Goal: Task Accomplishment & Management: Use online tool/utility

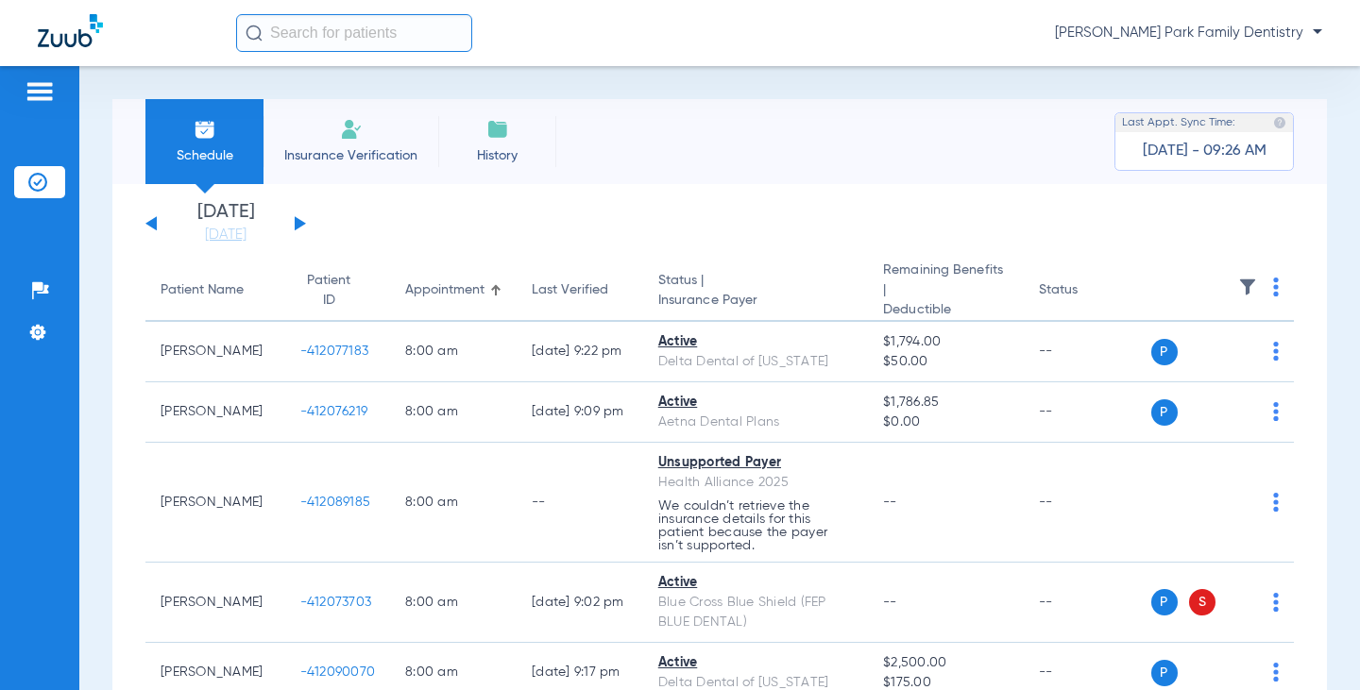
click at [302, 219] on div "[DATE] [DATE] [DATE] [DATE] [DATE] [DATE] [DATE] [DATE] [DATE] [DATE] [DATE] [D…" at bounding box center [225, 224] width 161 height 42
click at [297, 221] on button at bounding box center [300, 223] width 11 height 14
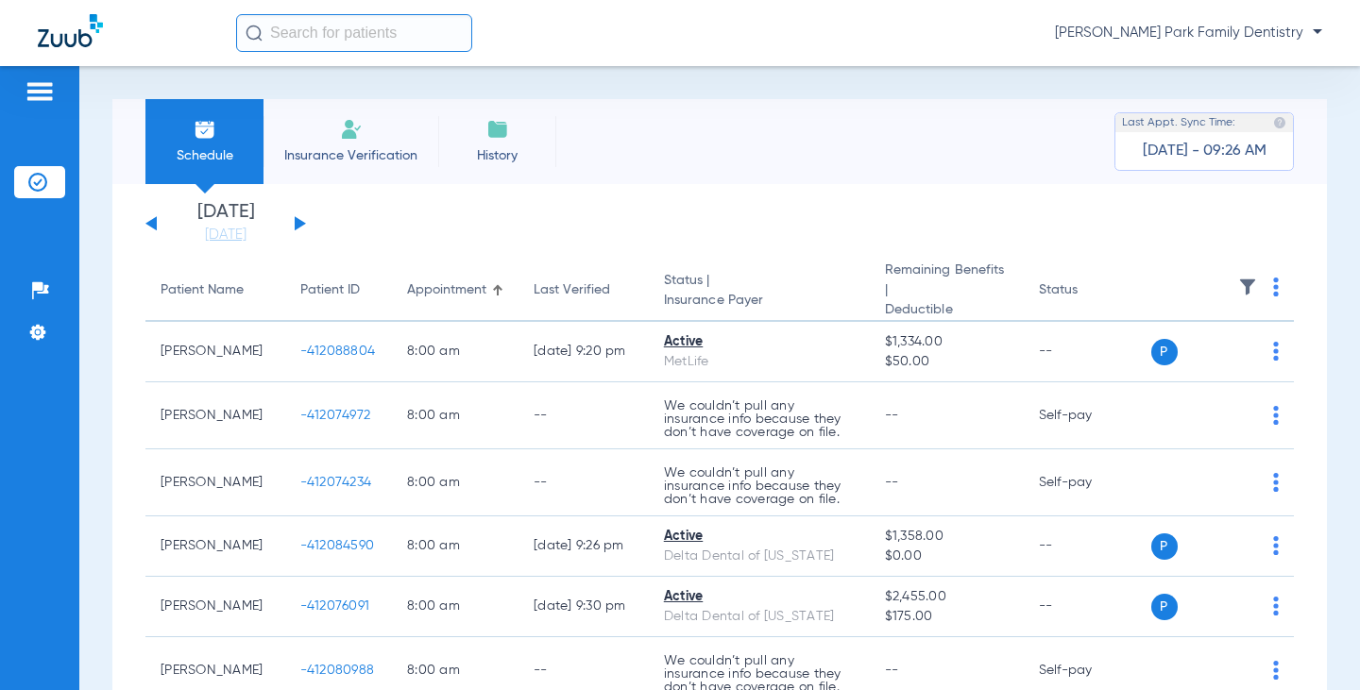
click at [1238, 294] on img at bounding box center [1247, 287] width 19 height 19
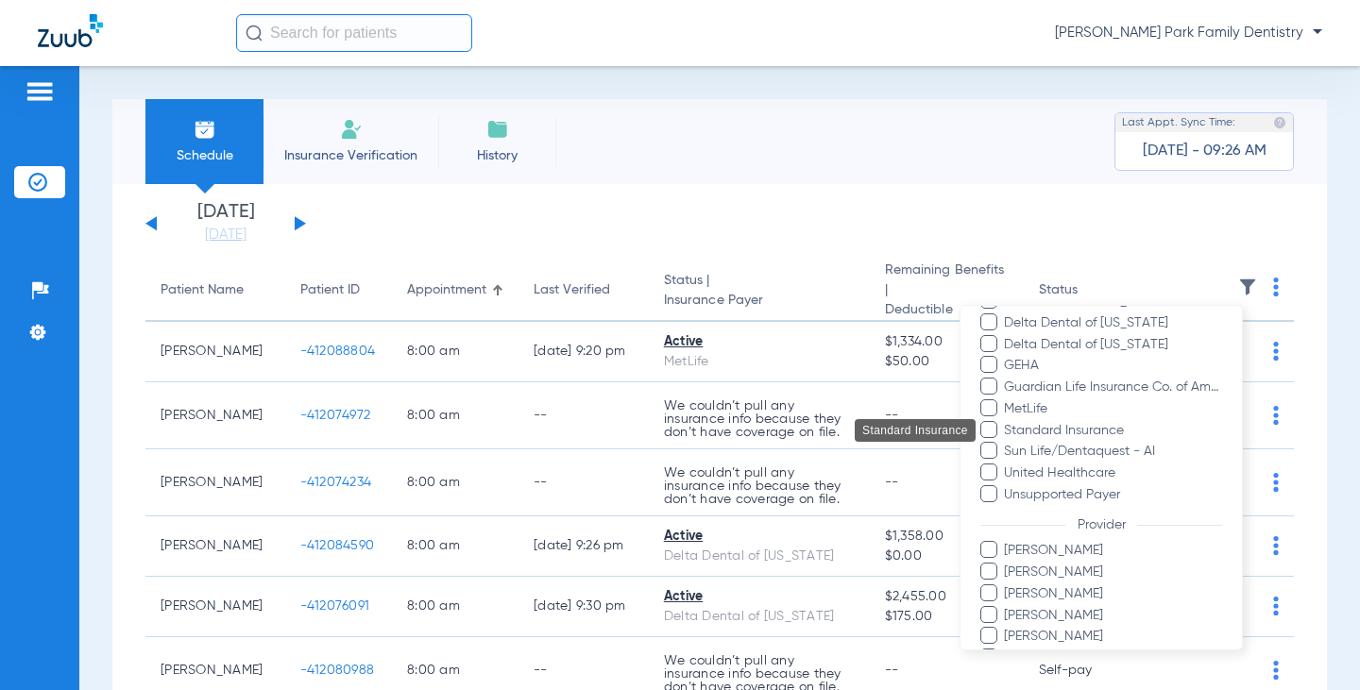
scroll to position [473, 0]
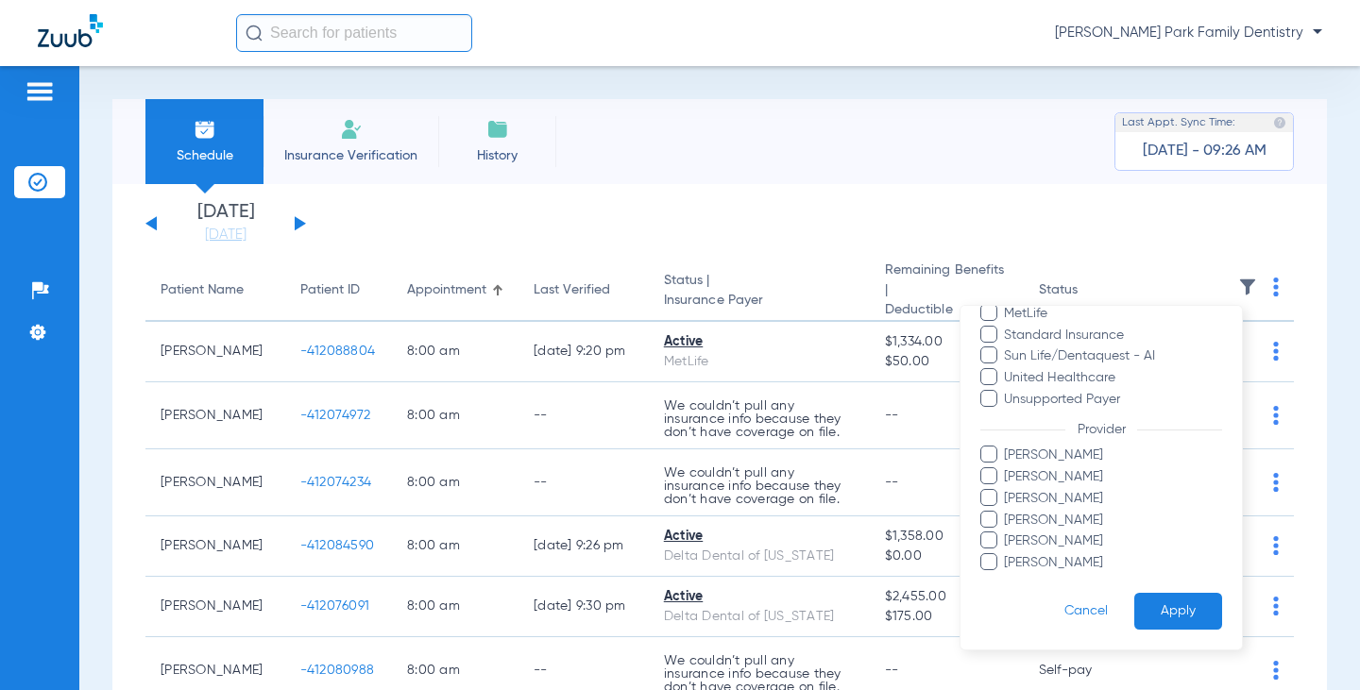
click at [1039, 563] on span "[PERSON_NAME]" at bounding box center [1112, 563] width 219 height 20
click at [1007, 576] on input "[PERSON_NAME]" at bounding box center [1007, 576] width 0 height 0
click at [1153, 606] on button "Apply" at bounding box center [1178, 611] width 88 height 37
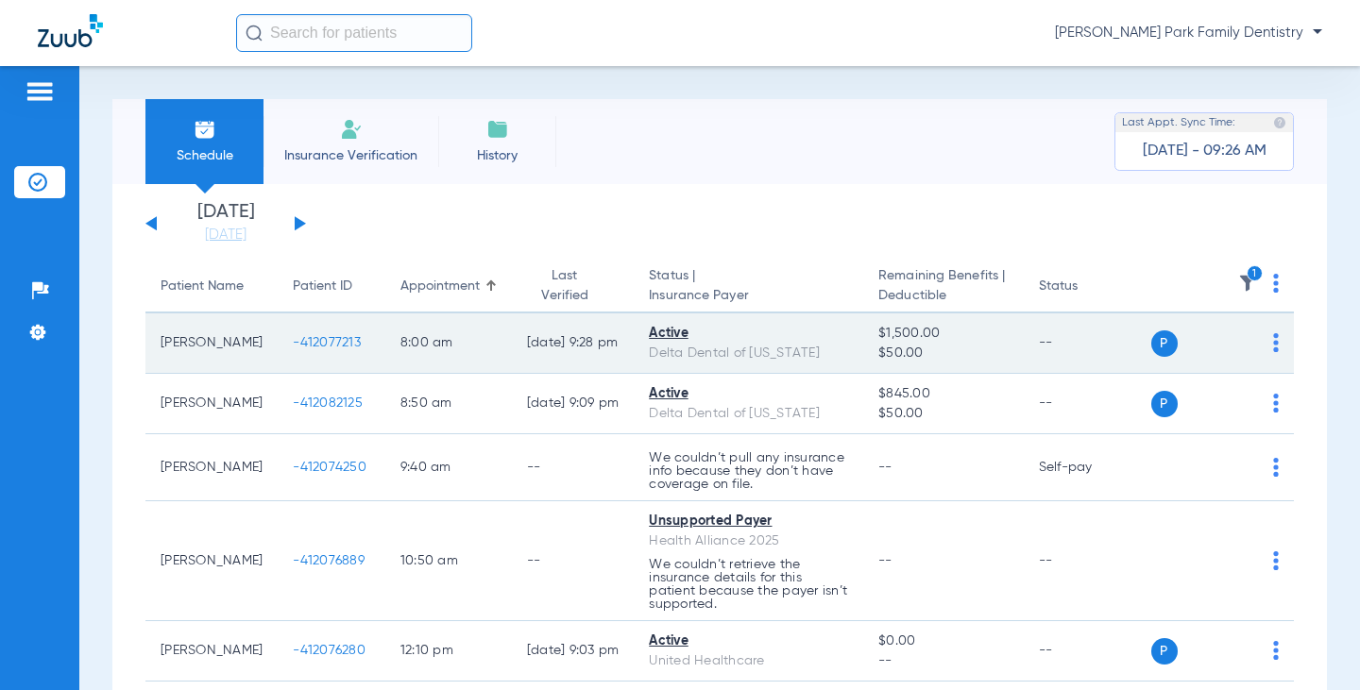
scroll to position [94, 0]
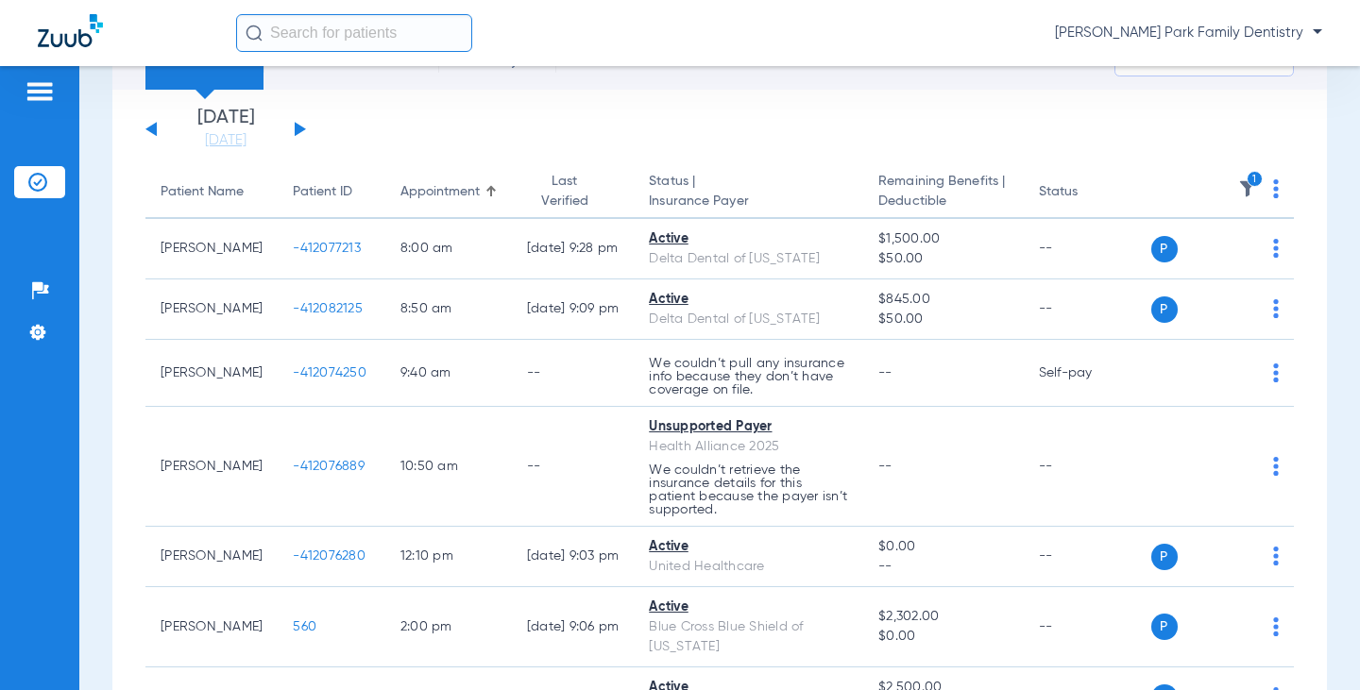
click at [1305, 225] on div "[DATE] [DATE] [DATE] [DATE] [DATE] [DATE] [DATE] [DATE] [DATE] [DATE] [DATE] [D…" at bounding box center [719, 453] width 1215 height 726
click at [1302, 205] on div "[DATE] [DATE] [DATE] [DATE] [DATE] [DATE] [DATE] [DATE] [DATE] [DATE] [DATE] [D…" at bounding box center [719, 453] width 1215 height 726
click at [1318, 193] on div "Schedule Insurance Verification History Last Appt. Sync Time: [DATE] - 09:26 AM…" at bounding box center [719, 378] width 1281 height 624
click at [1301, 128] on div "[DATE] [DATE] [DATE] [DATE] [DATE] [DATE] [DATE] [DATE] [DATE] [DATE] [DATE] [D…" at bounding box center [719, 453] width 1215 height 726
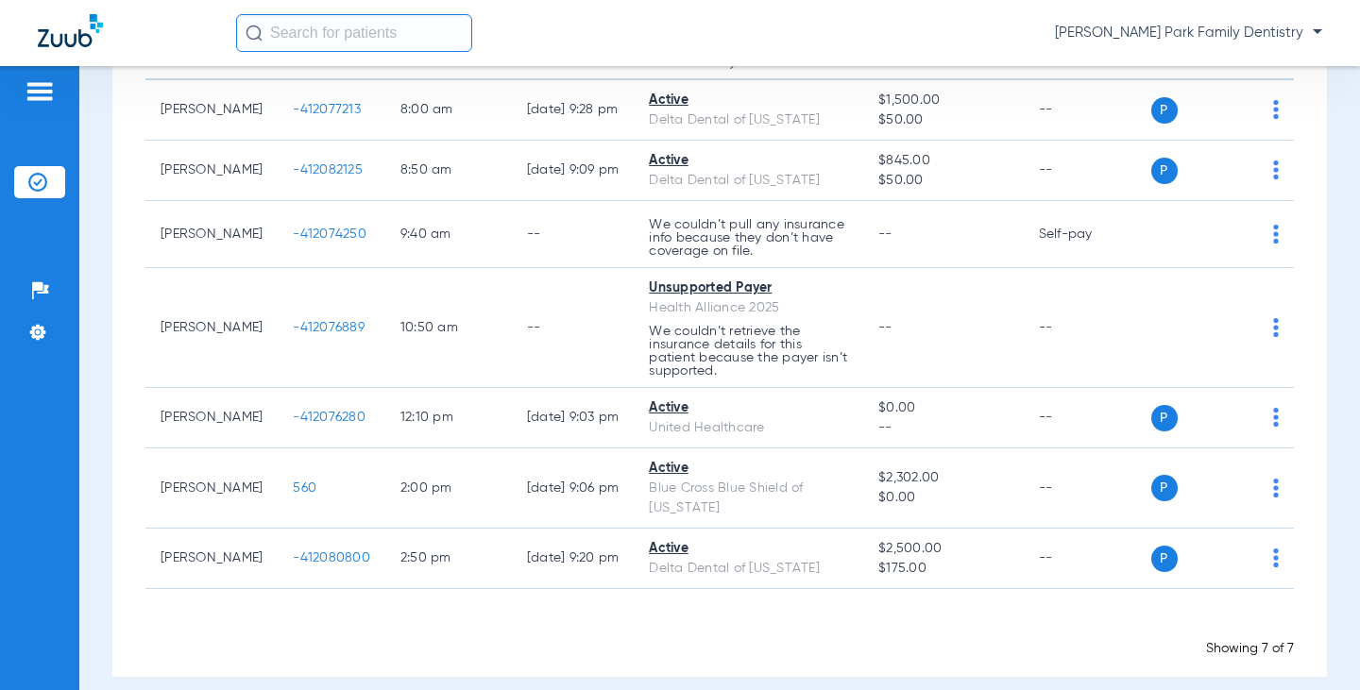
scroll to position [0, 0]
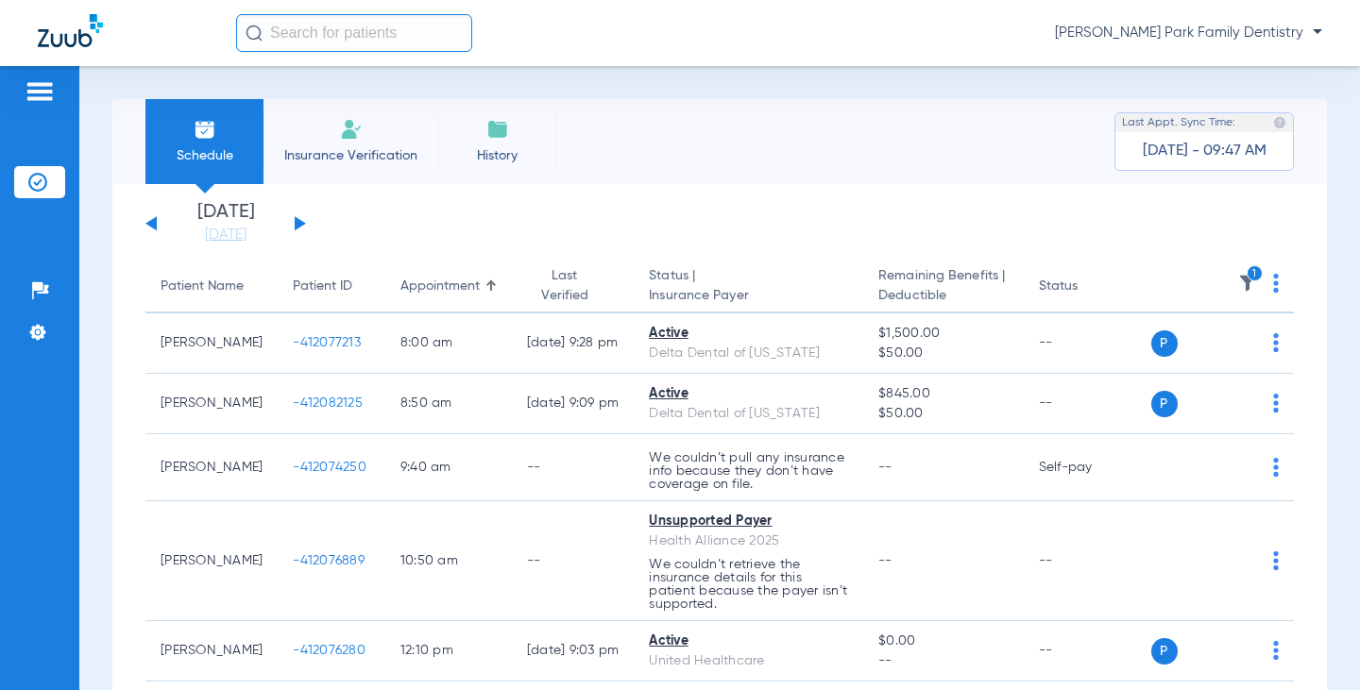
click at [1247, 279] on icon "1" at bounding box center [1255, 273] width 17 height 17
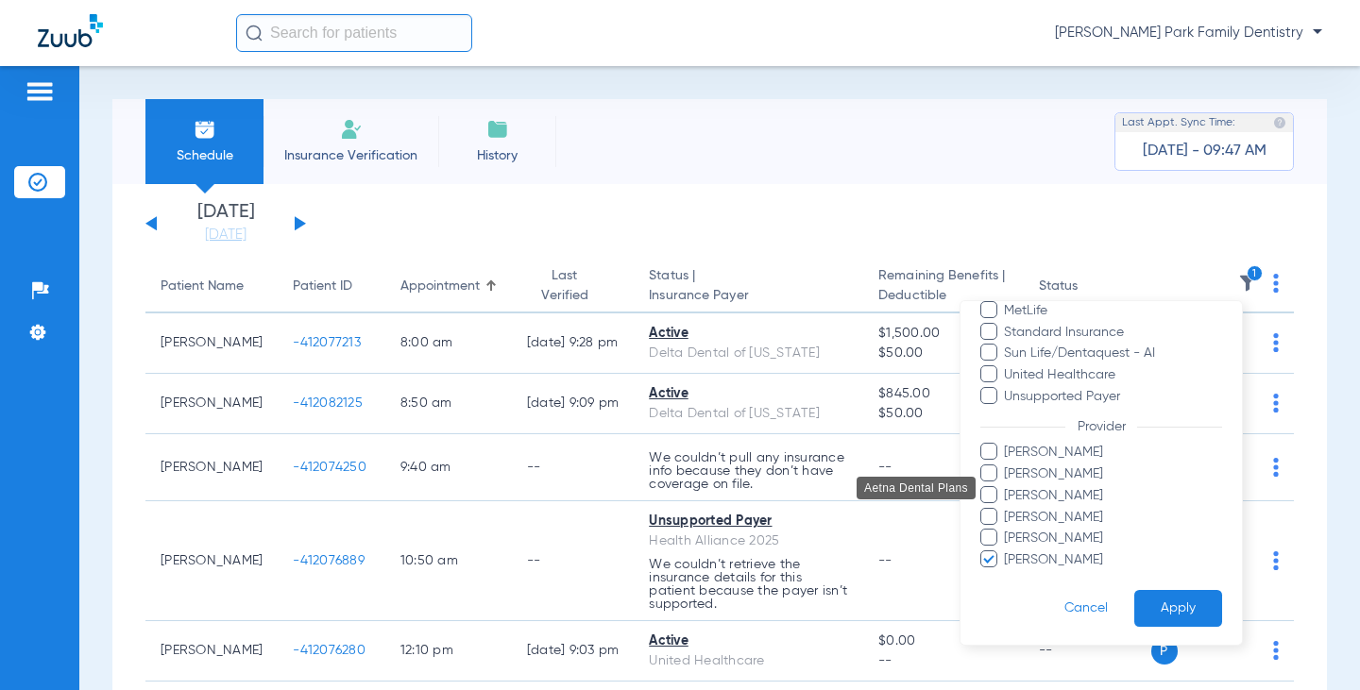
scroll to position [473, 0]
click at [1056, 560] on span "[PERSON_NAME]" at bounding box center [1112, 559] width 219 height 20
click at [1007, 571] on input "[PERSON_NAME]" at bounding box center [1007, 571] width 0 height 0
click at [1053, 516] on span "[PERSON_NAME]" at bounding box center [1112, 516] width 219 height 20
click at [1007, 529] on input "[PERSON_NAME]" at bounding box center [1007, 529] width 0 height 0
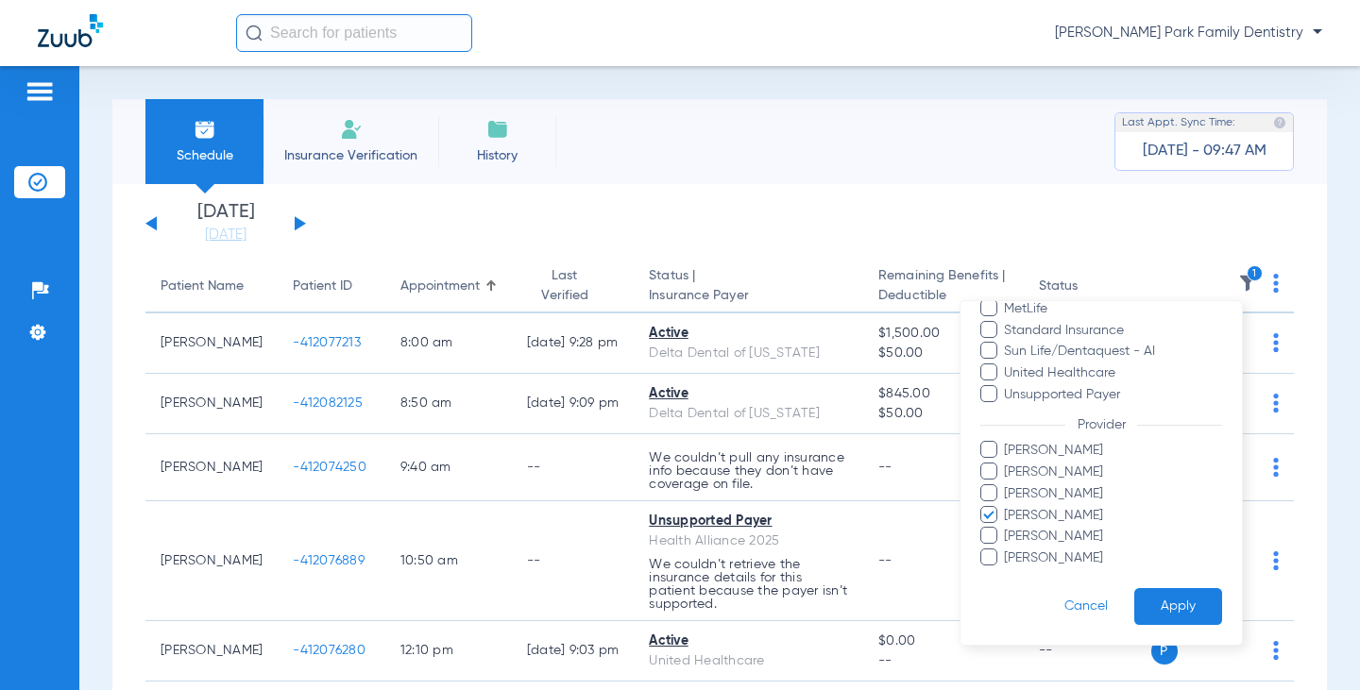
click at [1160, 605] on button "Apply" at bounding box center [1178, 606] width 88 height 37
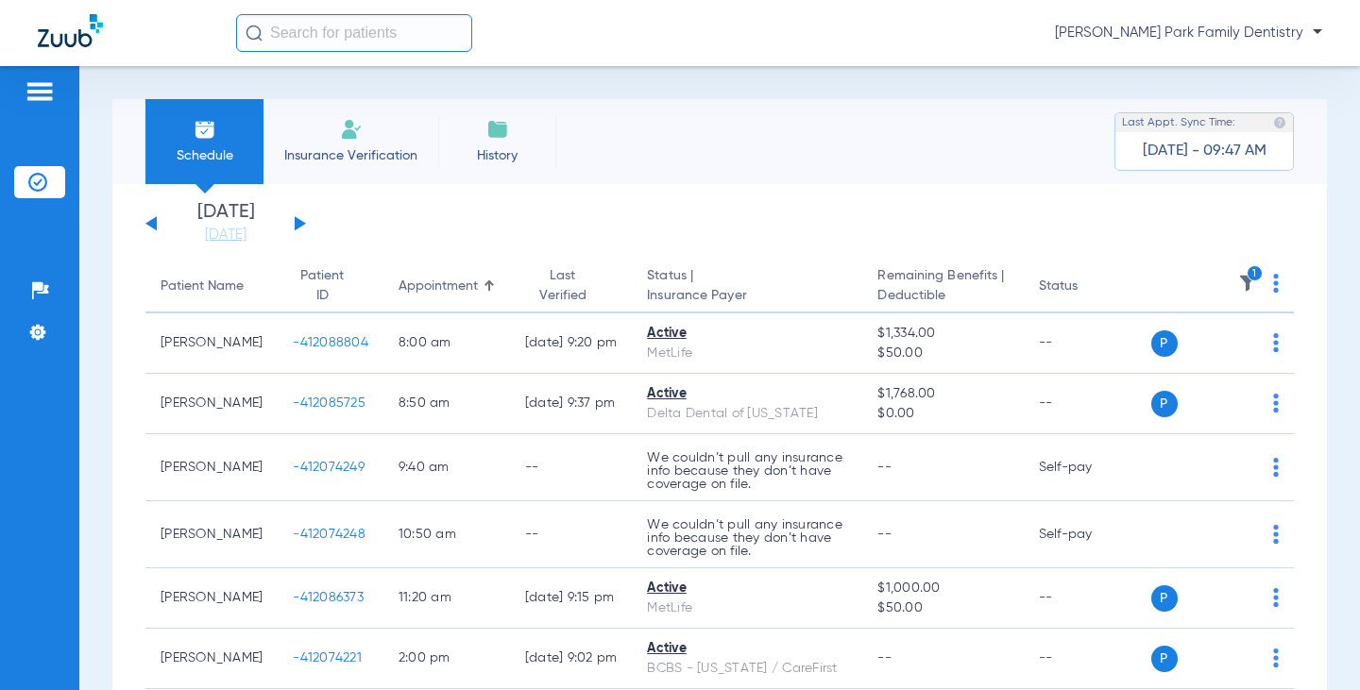
click at [1247, 280] on icon "1" at bounding box center [1255, 273] width 17 height 17
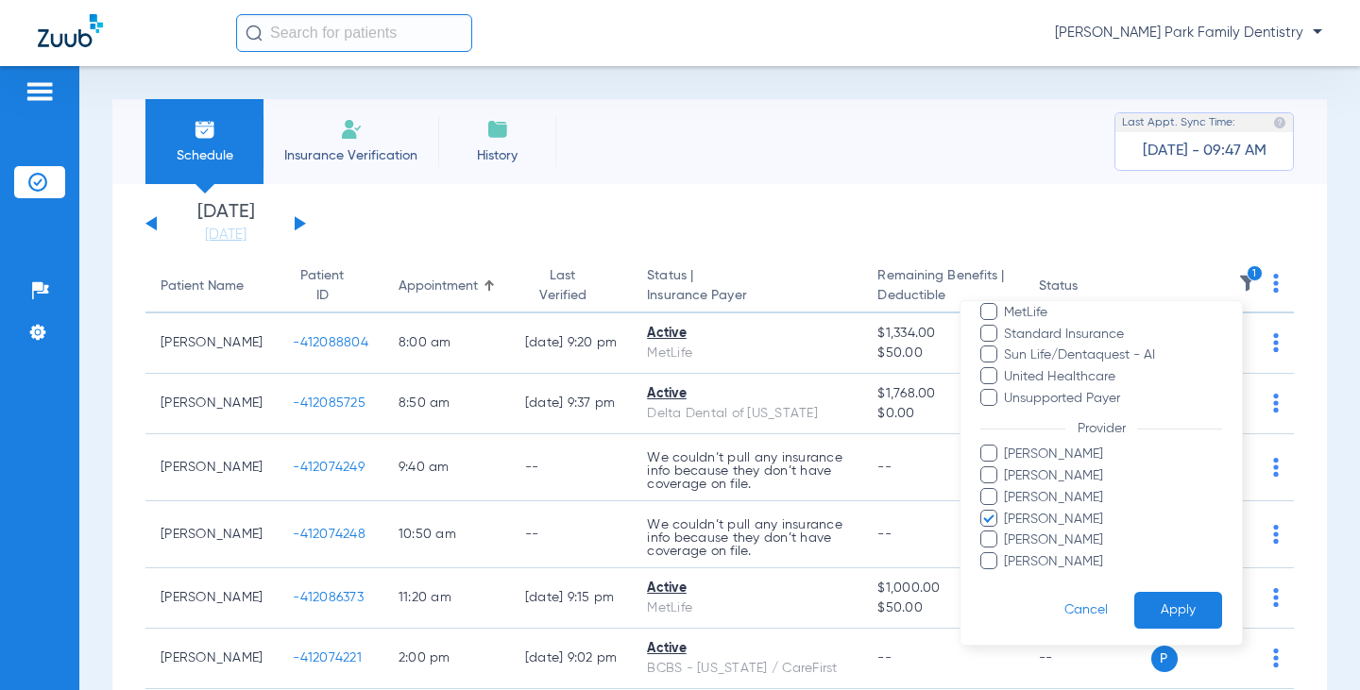
scroll to position [473, 0]
click at [1055, 511] on span "[PERSON_NAME]" at bounding box center [1112, 516] width 219 height 20
click at [1007, 529] on input "[PERSON_NAME]" at bounding box center [1007, 529] width 0 height 0
click at [1052, 473] on span "[PERSON_NAME]" at bounding box center [1112, 473] width 219 height 20
click at [1007, 485] on input "[PERSON_NAME]" at bounding box center [1007, 485] width 0 height 0
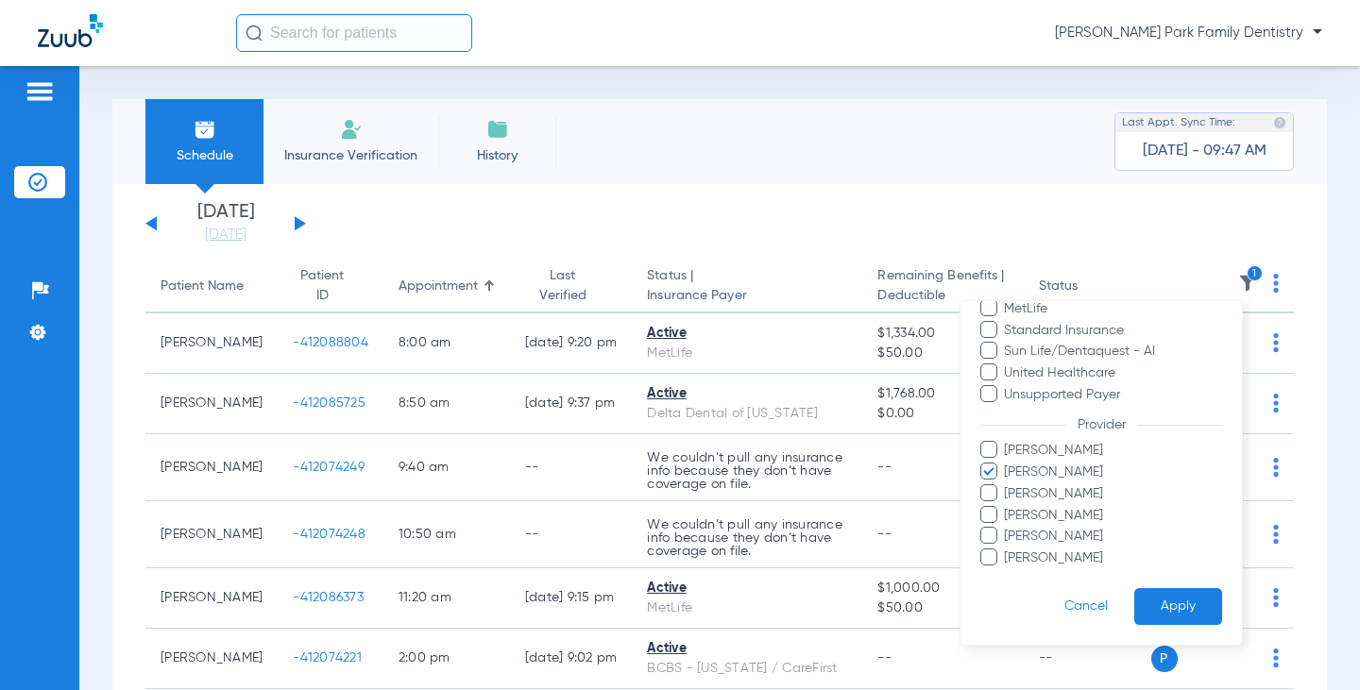
click at [1180, 601] on button "Apply" at bounding box center [1178, 606] width 88 height 37
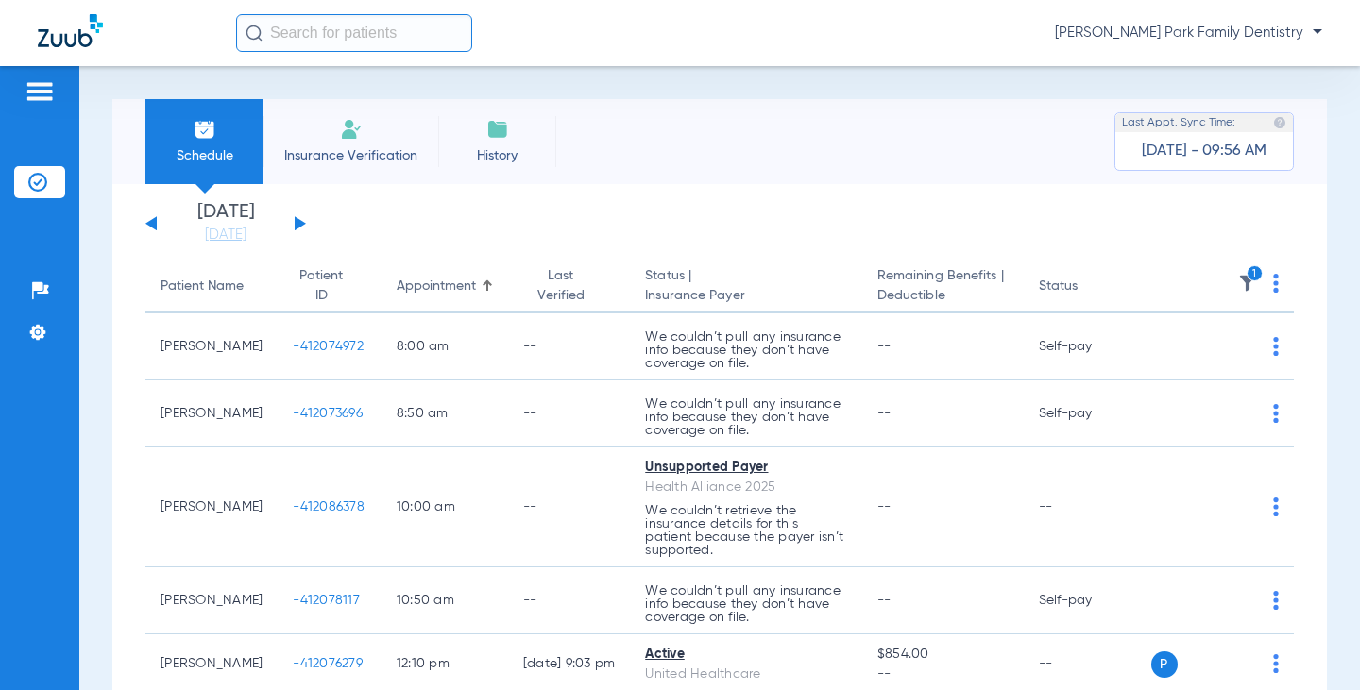
click at [1238, 278] on img at bounding box center [1247, 283] width 19 height 19
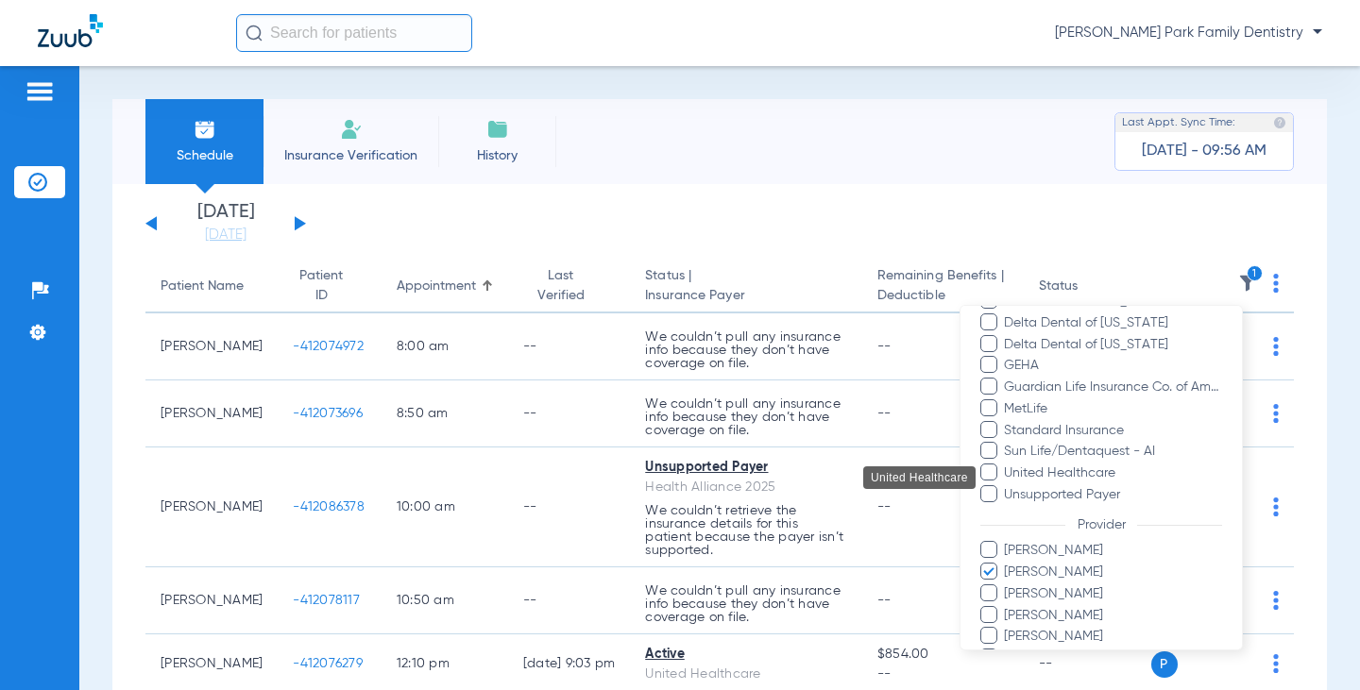
scroll to position [472, 0]
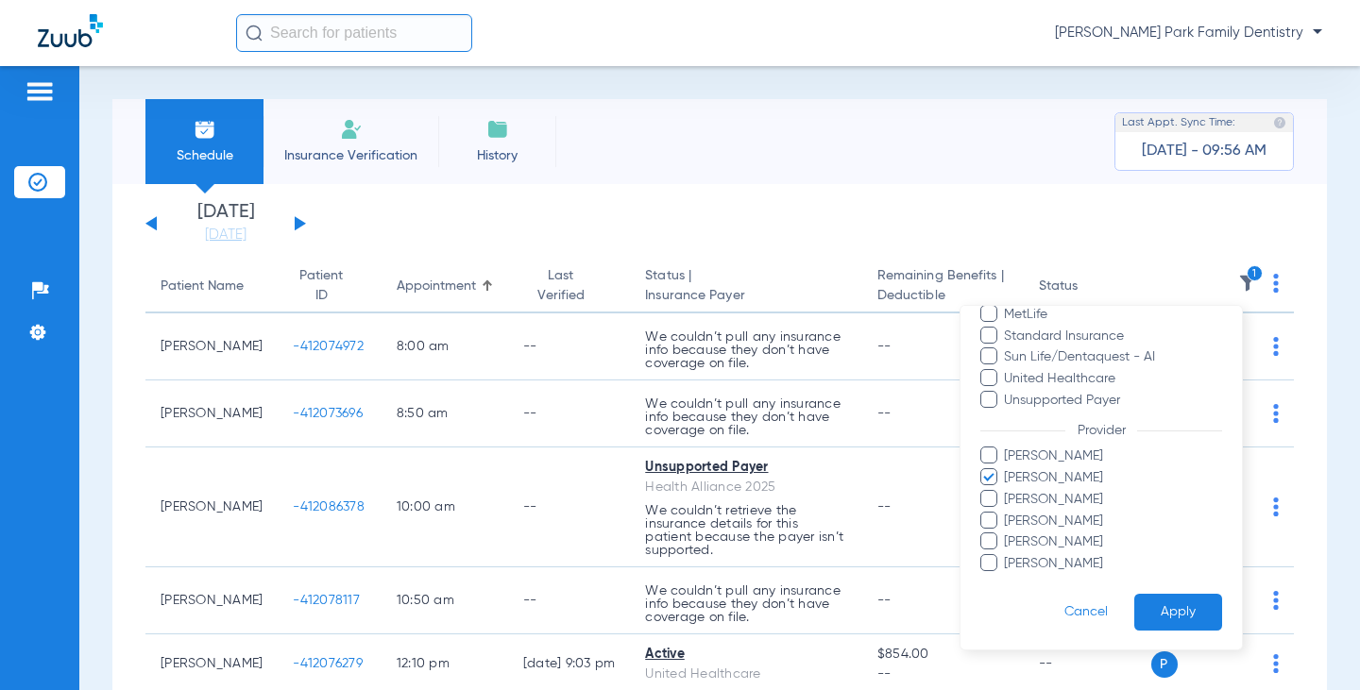
click at [1062, 475] on span "[PERSON_NAME]" at bounding box center [1112, 478] width 219 height 20
click at [1007, 491] on input "[PERSON_NAME]" at bounding box center [1007, 491] width 0 height 0
click at [1057, 494] on span "[PERSON_NAME]" at bounding box center [1112, 499] width 219 height 20
click at [1007, 512] on input "[PERSON_NAME]" at bounding box center [1007, 512] width 0 height 0
click at [1168, 612] on button "Apply" at bounding box center [1178, 612] width 88 height 37
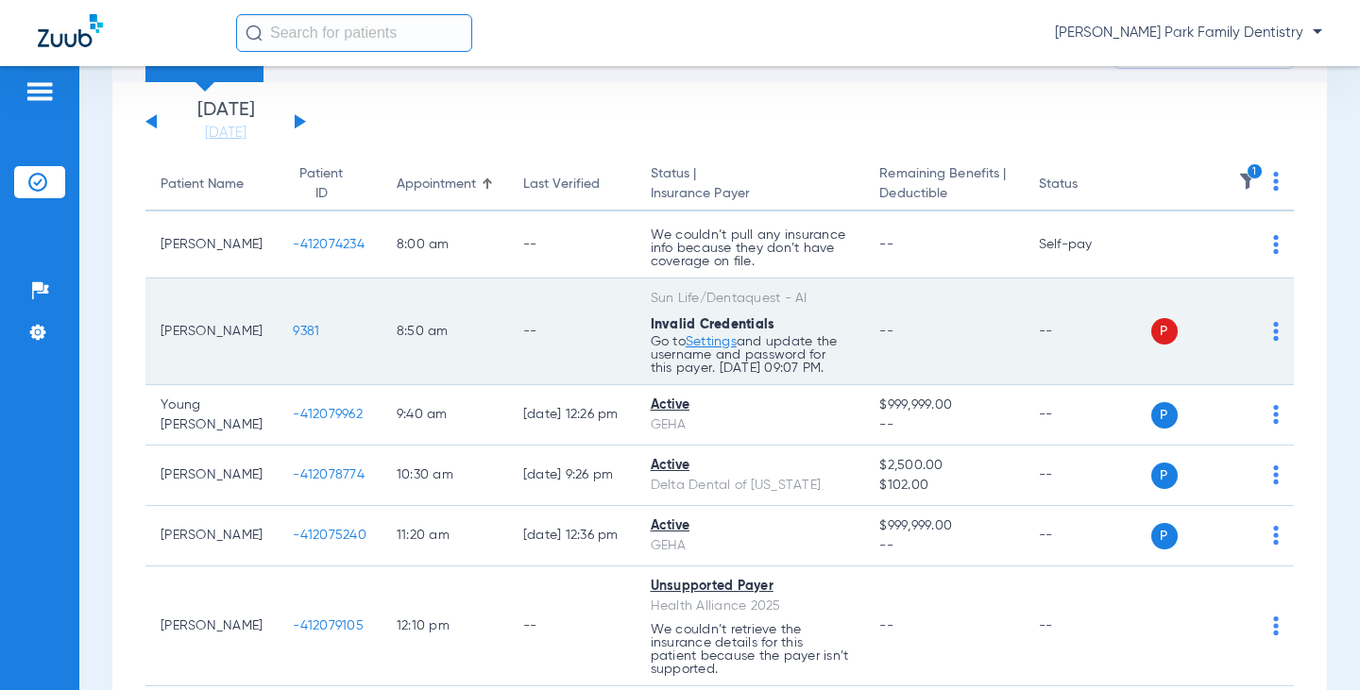
scroll to position [94, 0]
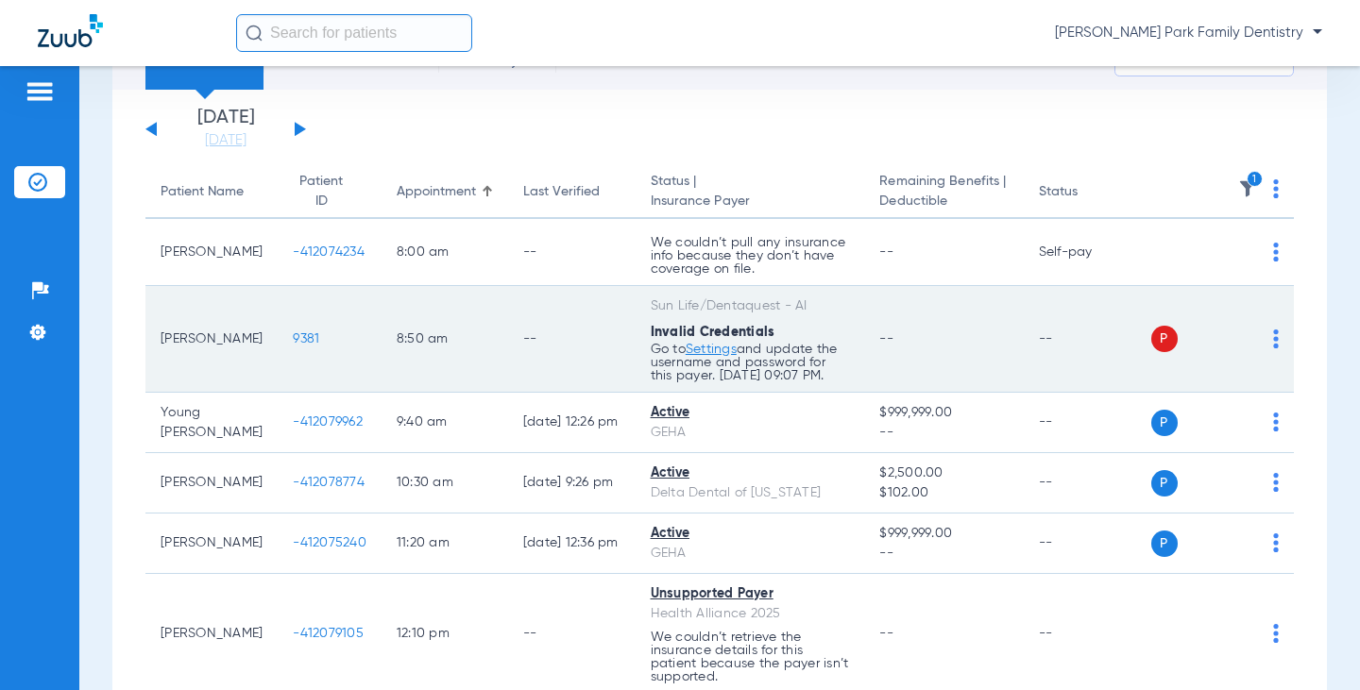
click at [293, 334] on span "9381" at bounding box center [306, 338] width 26 height 13
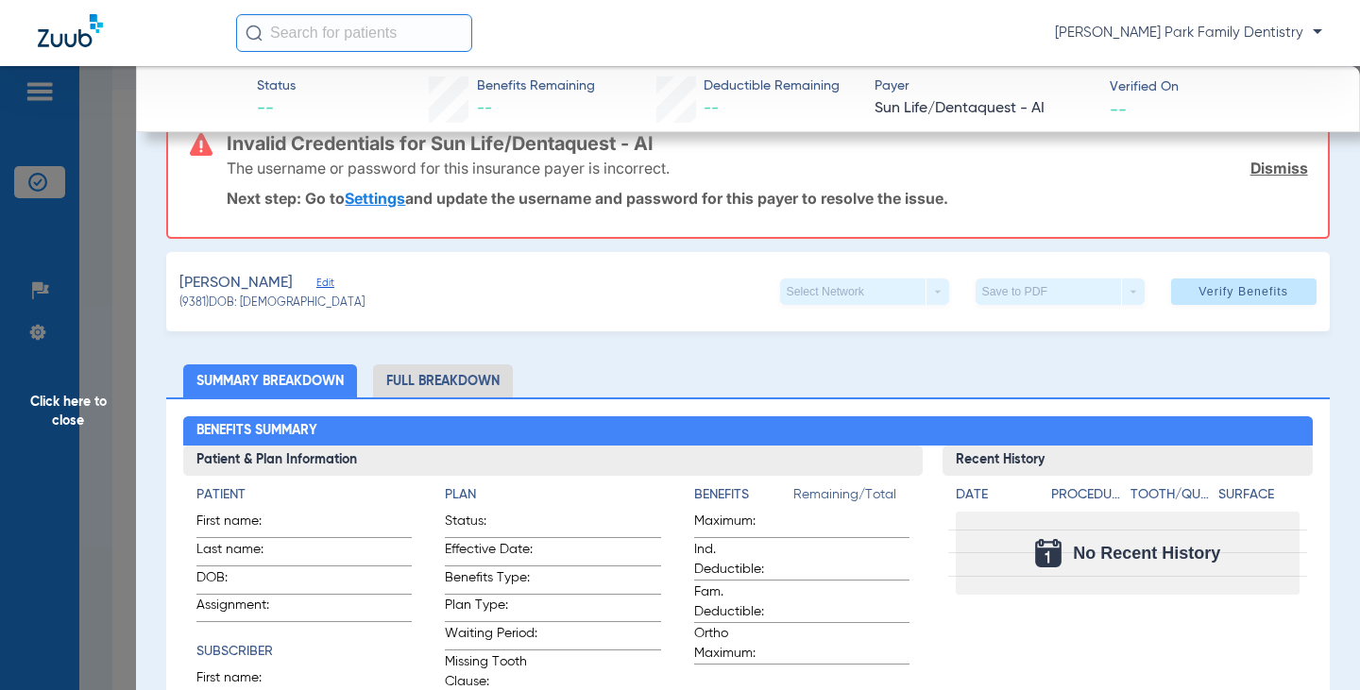
scroll to position [0, 0]
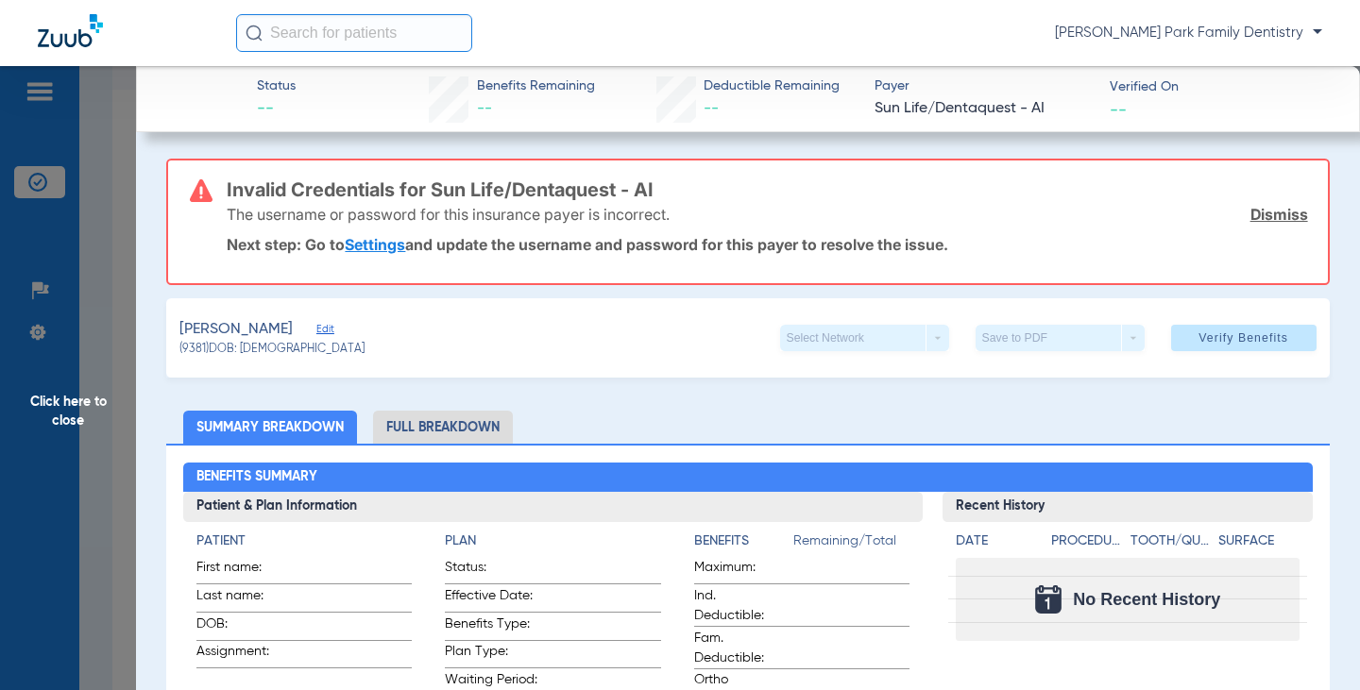
click at [88, 403] on span "Click here to close" at bounding box center [68, 411] width 136 height 690
